Goal: Check status

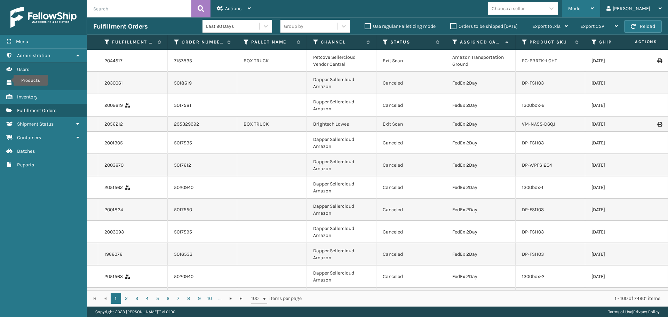
click at [594, 7] on div "Mode" at bounding box center [581, 8] width 26 height 17
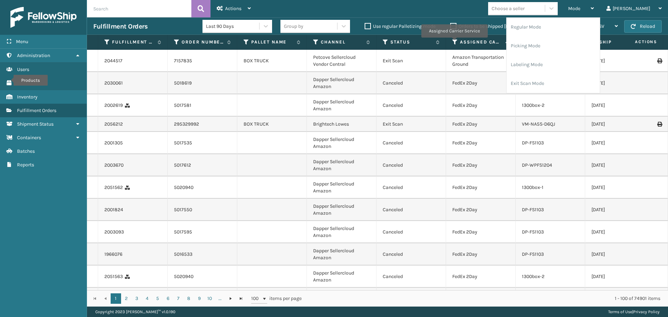
click at [454, 42] on icon at bounding box center [455, 42] width 6 height 6
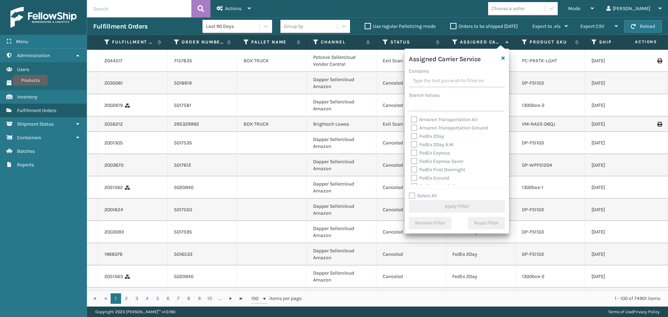
drag, startPoint x: 430, startPoint y: 195, endPoint x: 432, endPoint y: 189, distance: 6.5
click at [430, 195] on label "Select All" at bounding box center [423, 196] width 28 height 6
click at [430, 192] on input "Select All" at bounding box center [461, 192] width 104 height 1
checkbox input "true"
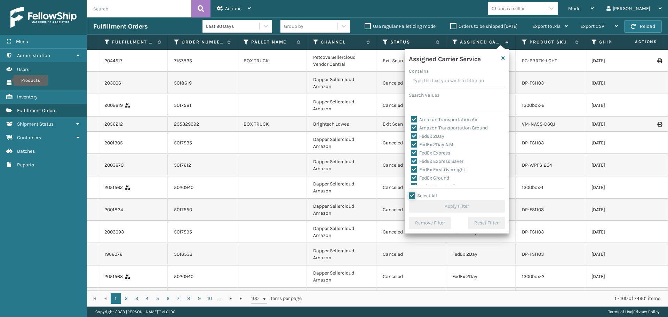
checkbox input "true"
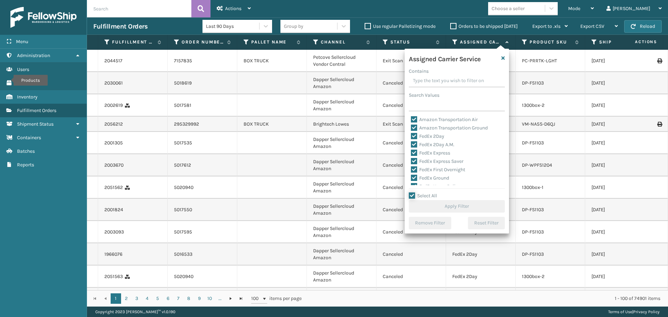
checkbox input "true"
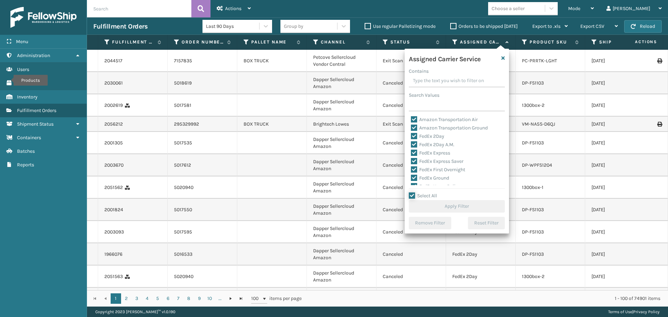
checkbox input "true"
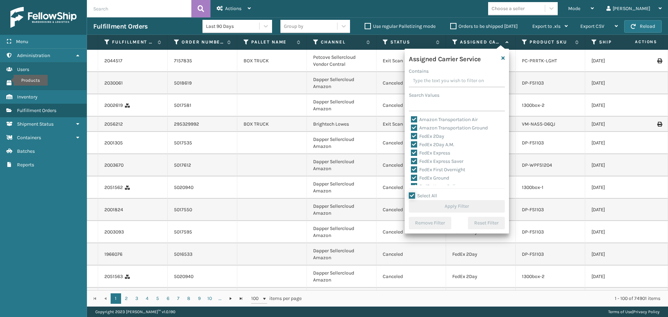
checkbox input "true"
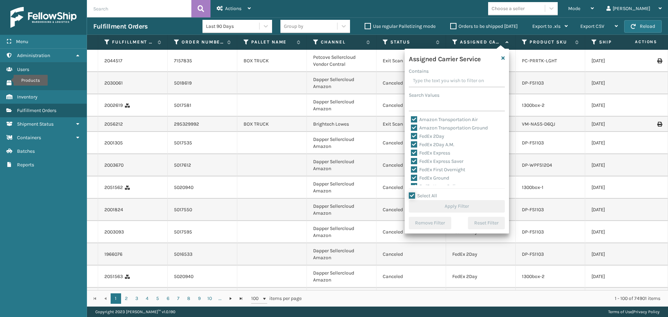
checkbox input "true"
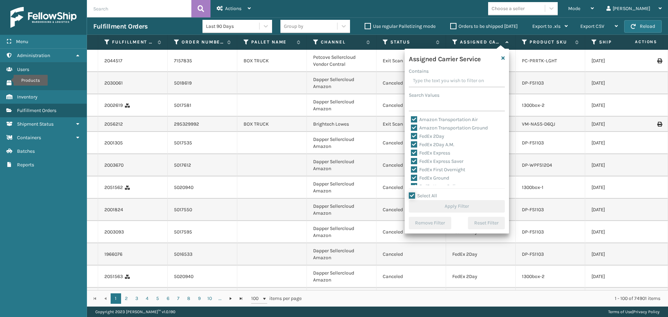
checkbox input "true"
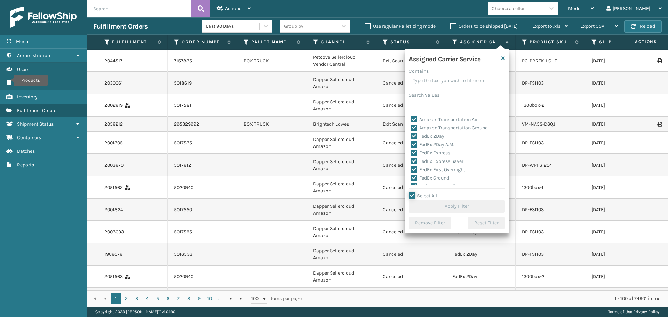
checkbox input "true"
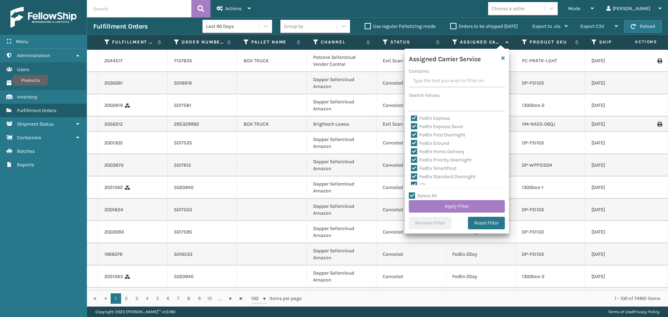
click at [421, 182] on label "LTL" at bounding box center [418, 185] width 15 height 6
click at [411, 182] on input "LTL" at bounding box center [411, 183] width 0 height 5
checkbox input "false"
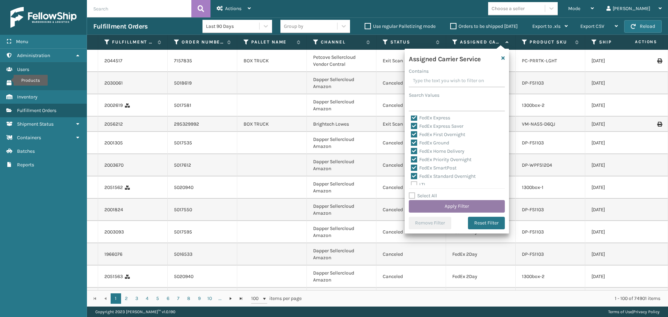
click at [441, 203] on button "Apply Filter" at bounding box center [457, 206] width 96 height 13
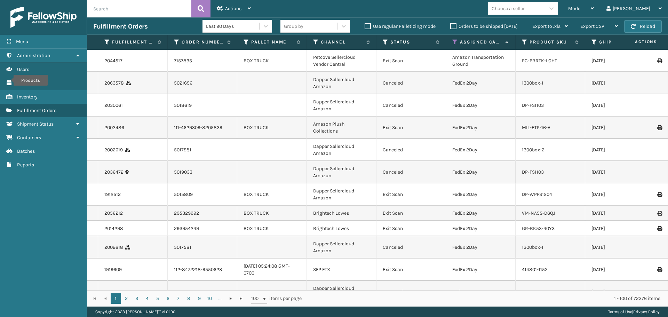
click at [571, 108] on div "DP-FS1103" at bounding box center [550, 105] width 57 height 7
click at [383, 42] on icon at bounding box center [386, 42] width 6 height 6
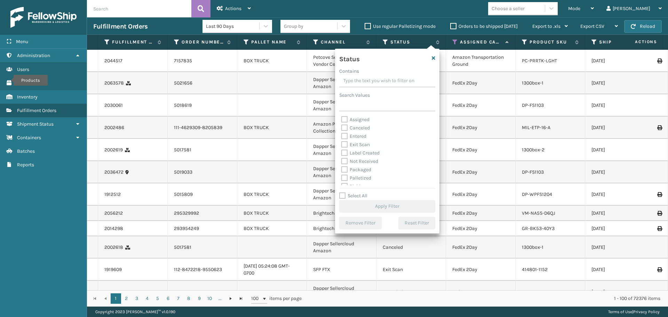
scroll to position [35, 0]
click at [361, 151] on label "Picking" at bounding box center [353, 151] width 25 height 6
click at [341, 151] on input "Picking" at bounding box center [341, 149] width 0 height 5
checkbox input "true"
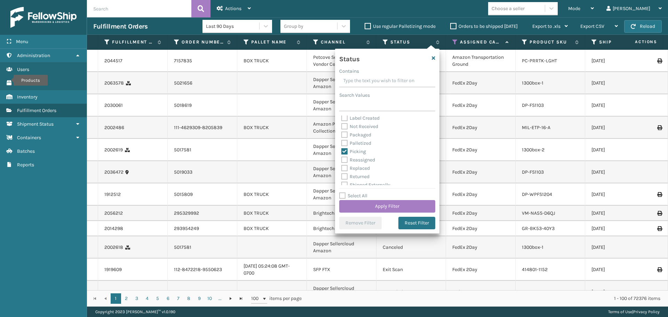
click at [376, 212] on div "Status Contains Search Values Assigned Canceled Entered Exit Scan Label Created…" at bounding box center [387, 141] width 104 height 185
click at [376, 205] on button "Apply Filter" at bounding box center [387, 206] width 96 height 13
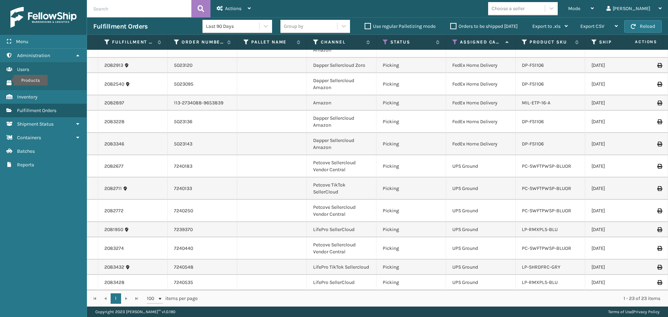
scroll to position [0, 0]
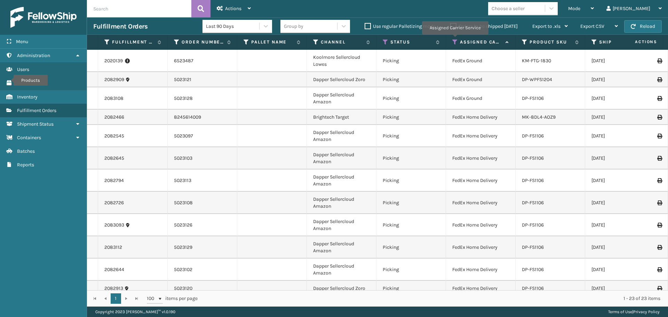
drag, startPoint x: 454, startPoint y: 39, endPoint x: 457, endPoint y: 47, distance: 7.8
click at [454, 39] on icon at bounding box center [455, 42] width 6 height 6
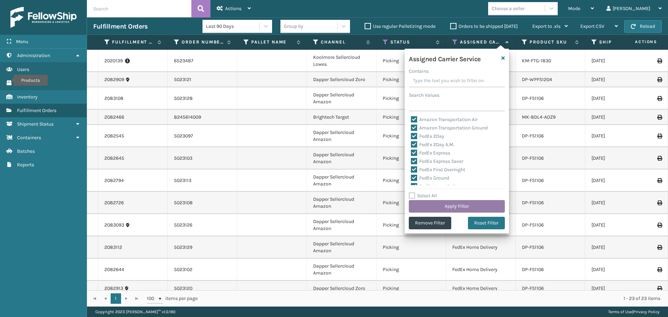
click at [460, 206] on button "Apply Filter" at bounding box center [457, 206] width 96 height 13
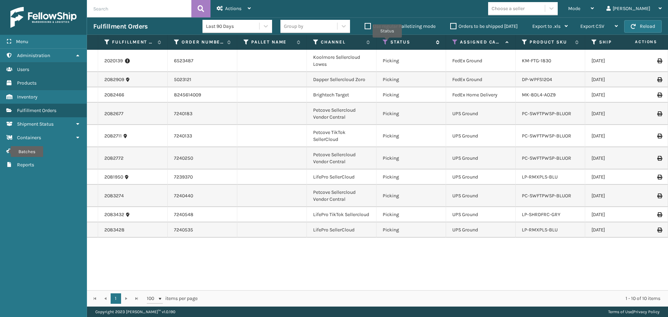
click at [387, 42] on icon at bounding box center [386, 42] width 6 height 6
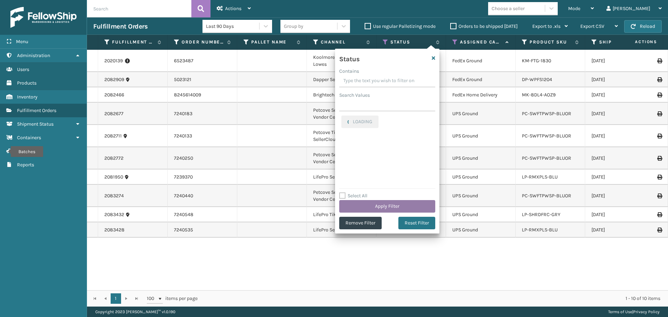
click at [388, 206] on button "Apply Filter" at bounding box center [387, 206] width 96 height 13
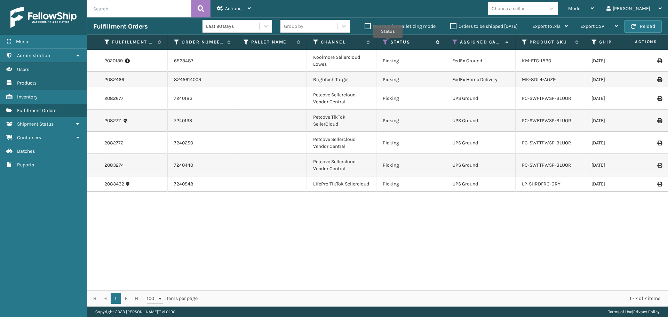
click at [387, 42] on icon at bounding box center [386, 42] width 6 height 6
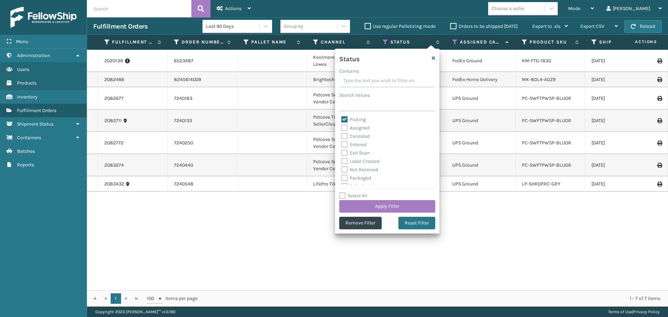
click at [362, 120] on label "Picking" at bounding box center [353, 119] width 25 height 6
click at [341, 120] on input "Picking" at bounding box center [341, 117] width 0 height 5
checkbox input "false"
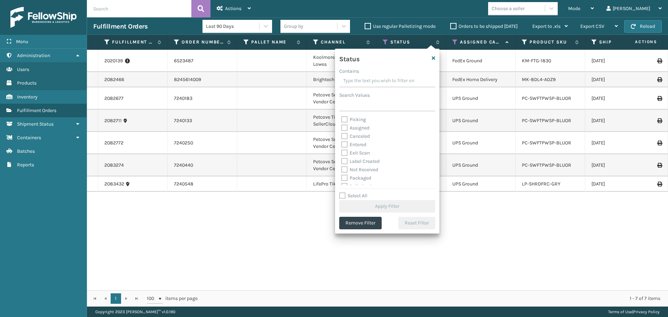
click at [364, 160] on label "Label Created" at bounding box center [360, 161] width 38 height 6
click at [341, 160] on input "Label Created" at bounding box center [341, 159] width 0 height 5
checkbox input "true"
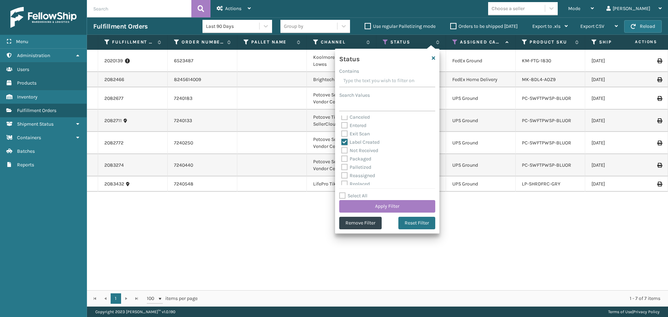
scroll to position [35, 0]
click at [359, 145] on label "Packaged" at bounding box center [356, 143] width 30 height 6
click at [341, 144] on input "Packaged" at bounding box center [341, 141] width 0 height 5
checkbox input "true"
click at [361, 150] on label "Palletized" at bounding box center [356, 151] width 30 height 6
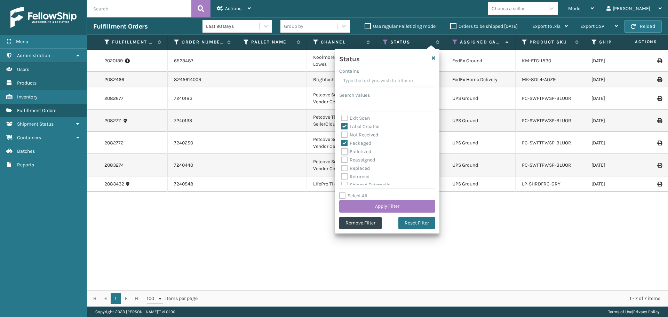
click at [341, 150] on input "Palletized" at bounding box center [341, 149] width 0 height 5
checkbox input "true"
click at [376, 206] on button "Apply Filter" at bounding box center [387, 206] width 96 height 13
